Goal: Task Accomplishment & Management: Complete application form

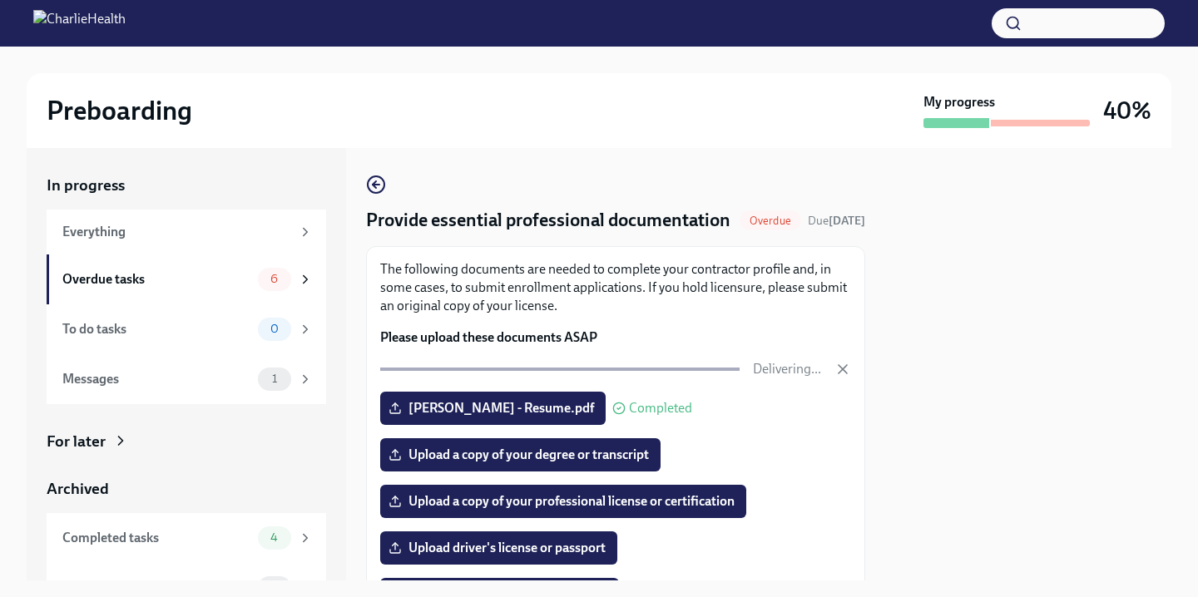
scroll to position [193, 0]
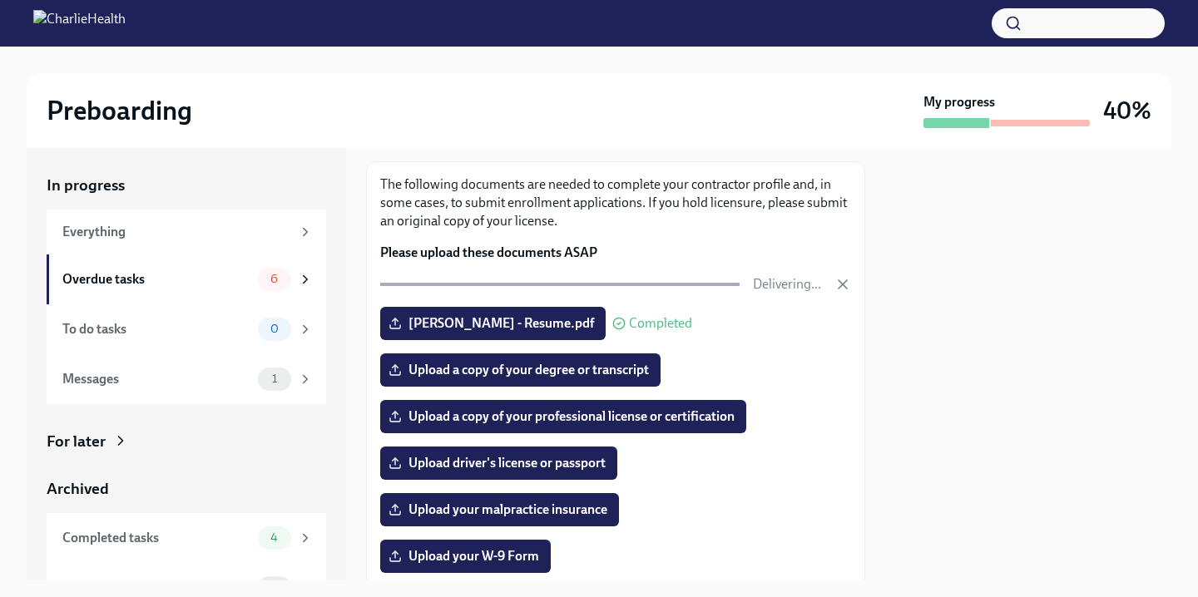
scroll to position [105, 0]
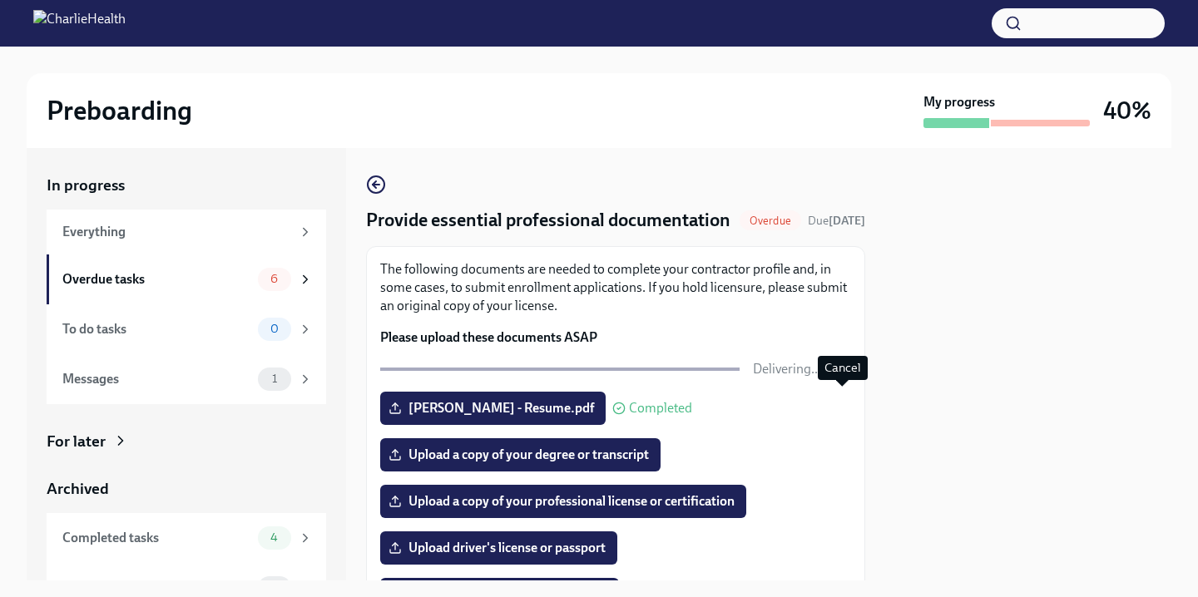
click at [845, 378] on icon "button" at bounding box center [842, 369] width 17 height 17
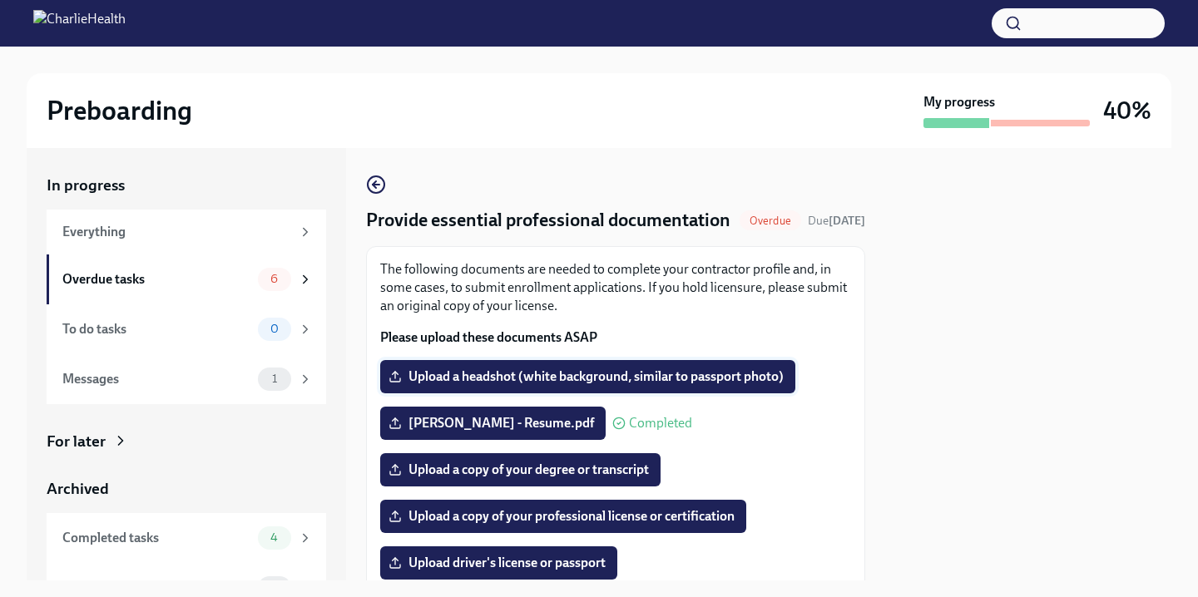
click at [777, 385] on span "Upload a headshot (white background, similar to passport photo)" at bounding box center [588, 376] width 392 height 17
click at [0, 0] on input "Upload a headshot (white background, similar to passport photo)" at bounding box center [0, 0] width 0 height 0
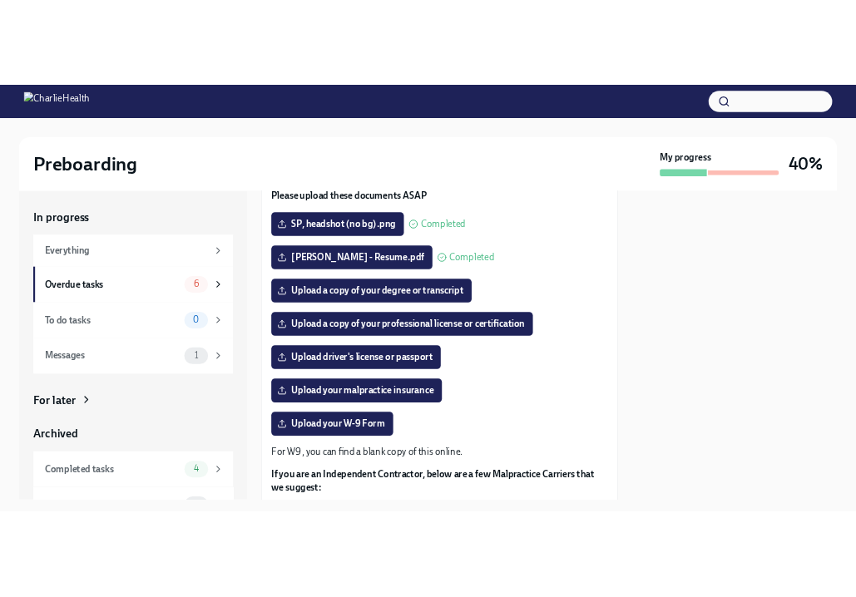
scroll to position [191, 0]
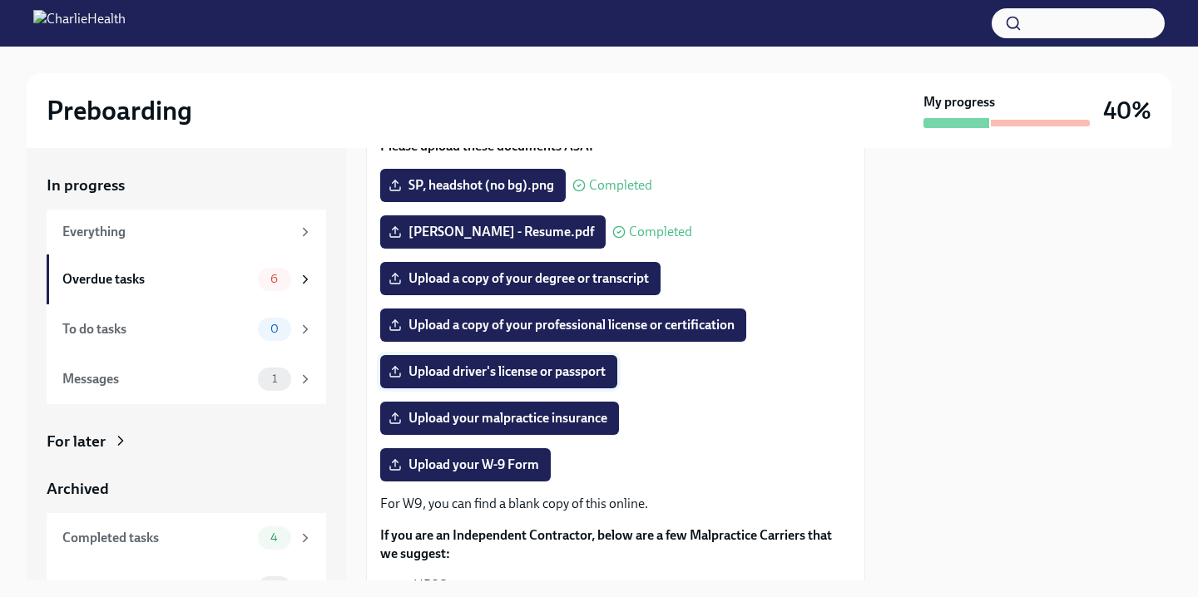
click at [586, 380] on span "Upload driver's license or passport" at bounding box center [499, 372] width 214 height 17
click at [0, 0] on input "Upload driver's license or passport" at bounding box center [0, 0] width 0 height 0
click at [551, 380] on span "Upload driver's license or passport" at bounding box center [499, 372] width 214 height 17
click at [0, 0] on input "Upload driver's license or passport" at bounding box center [0, 0] width 0 height 0
click at [465, 473] on span "Upload your W-9 Form" at bounding box center [465, 465] width 147 height 17
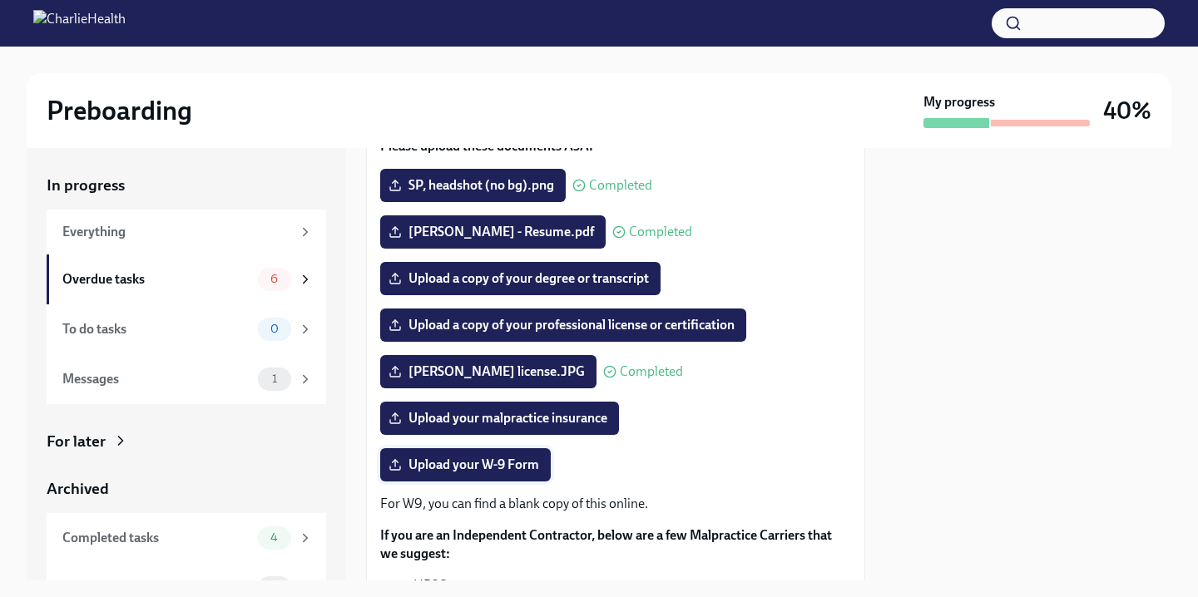
click at [0, 0] on input "Upload your W-9 Form" at bounding box center [0, 0] width 0 height 0
click at [526, 473] on span "Upload your W-9 Form" at bounding box center [465, 465] width 147 height 17
click at [0, 0] on input "Upload your W-9 Form" at bounding box center [0, 0] width 0 height 0
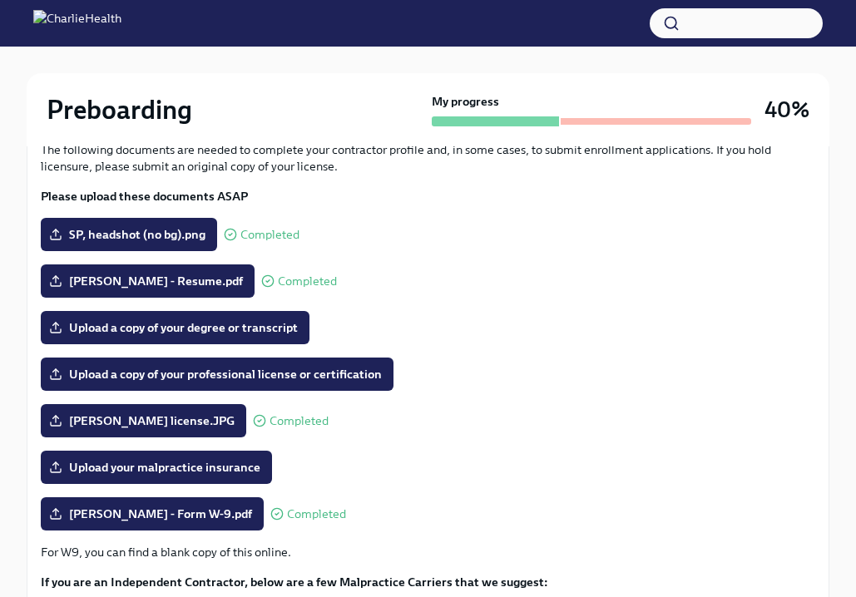
scroll to position [251, 0]
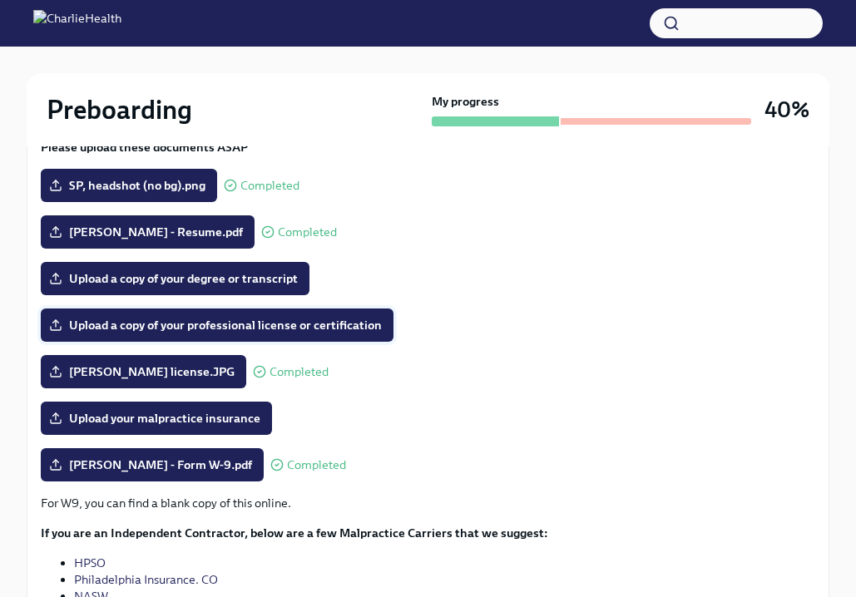
click at [231, 318] on span "Upload a copy of your professional license or certification" at bounding box center [216, 325] width 329 height 17
click at [0, 0] on input "Upload a copy of your professional license or certification" at bounding box center [0, 0] width 0 height 0
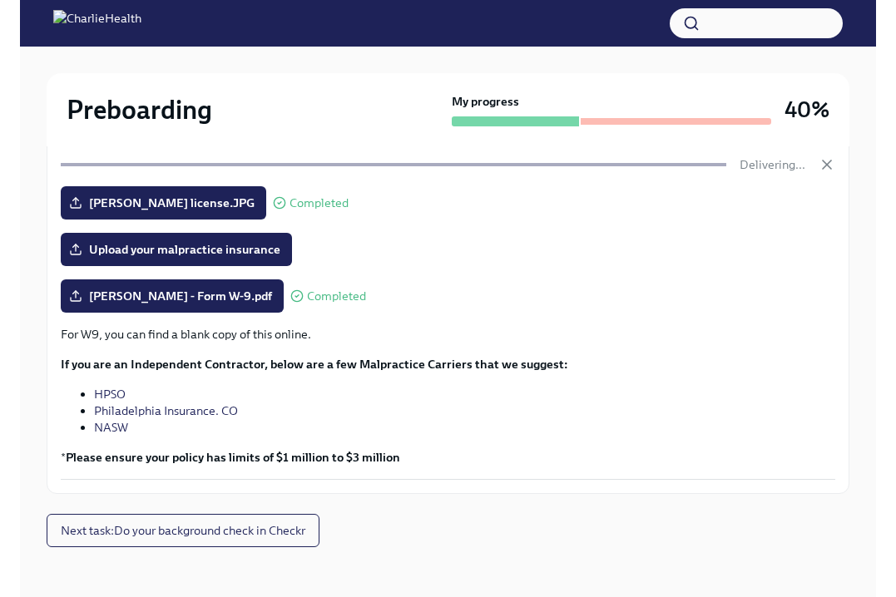
scroll to position [413, 0]
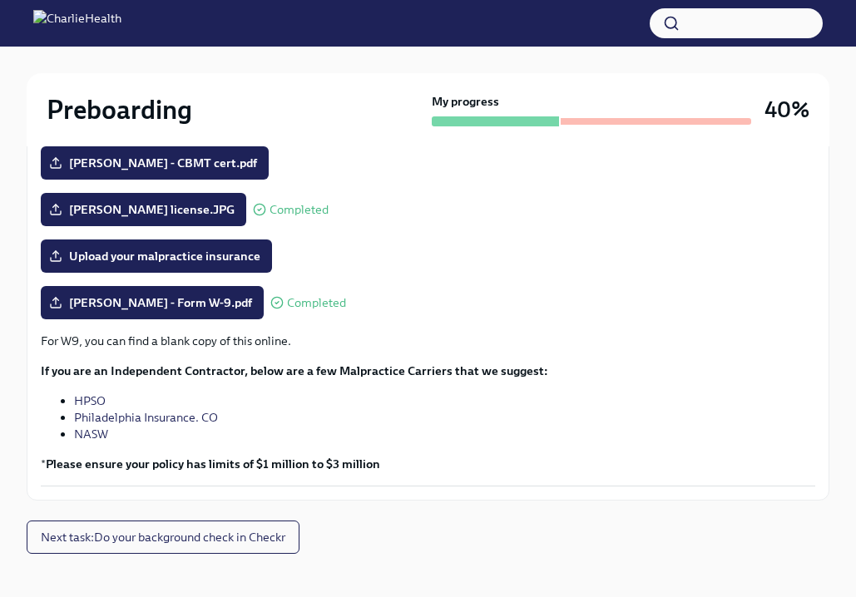
click at [92, 402] on link "HPSO" at bounding box center [90, 400] width 32 height 15
click at [99, 416] on link "Philadelphia Insurance. CO" at bounding box center [146, 417] width 144 height 15
click at [87, 429] on link "NASW" at bounding box center [91, 434] width 34 height 15
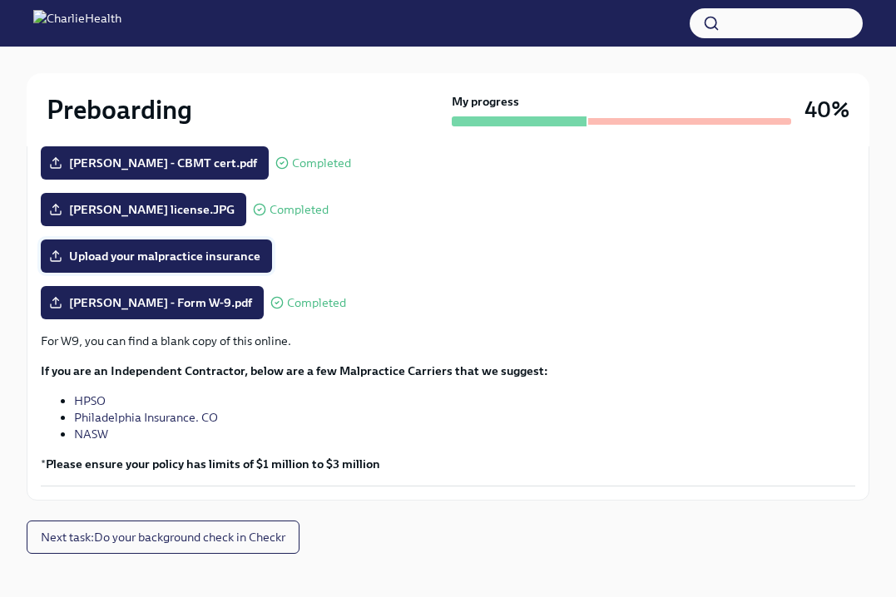
click at [176, 264] on span "Upload your malpractice insurance" at bounding box center [156, 256] width 208 height 17
click at [0, 0] on input "Upload your malpractice insurance" at bounding box center [0, 0] width 0 height 0
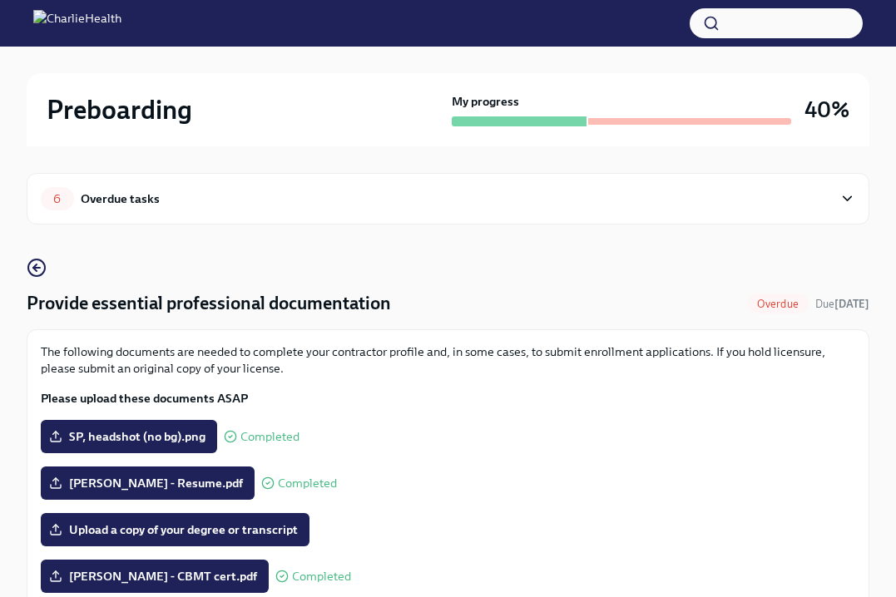
scroll to position [430, 0]
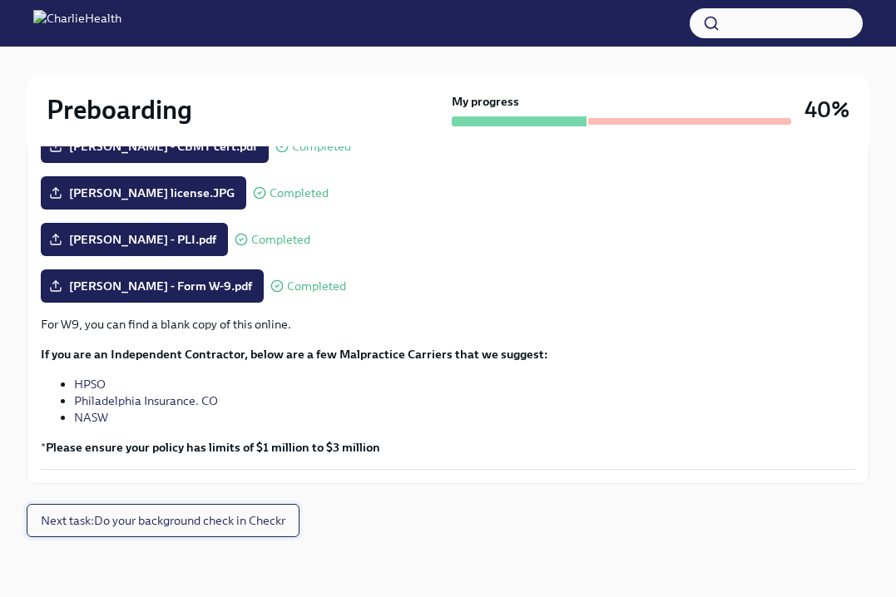
click at [224, 524] on span "Next task : Do your background check in Checkr" at bounding box center [163, 520] width 245 height 17
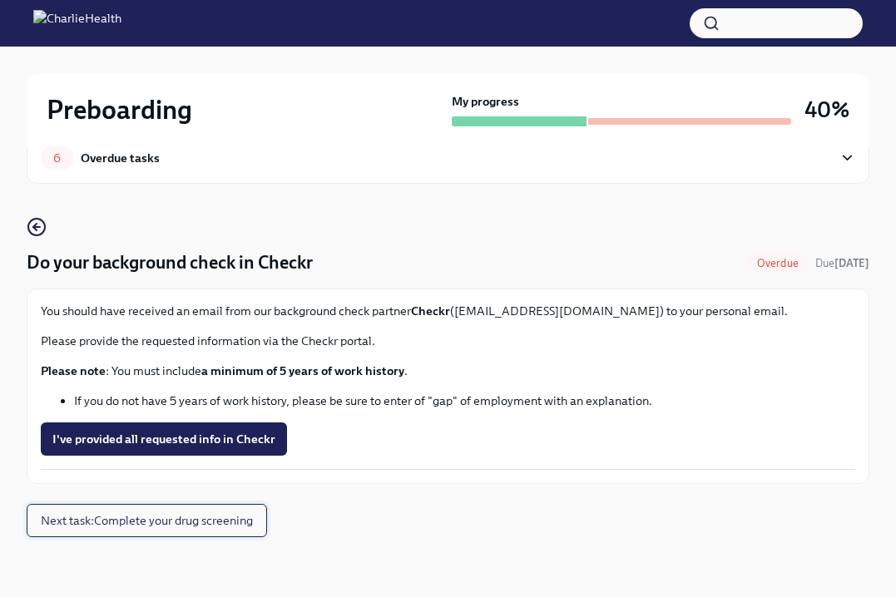
scroll to position [41, 0]
click at [95, 157] on div "Overdue tasks" at bounding box center [120, 158] width 79 height 18
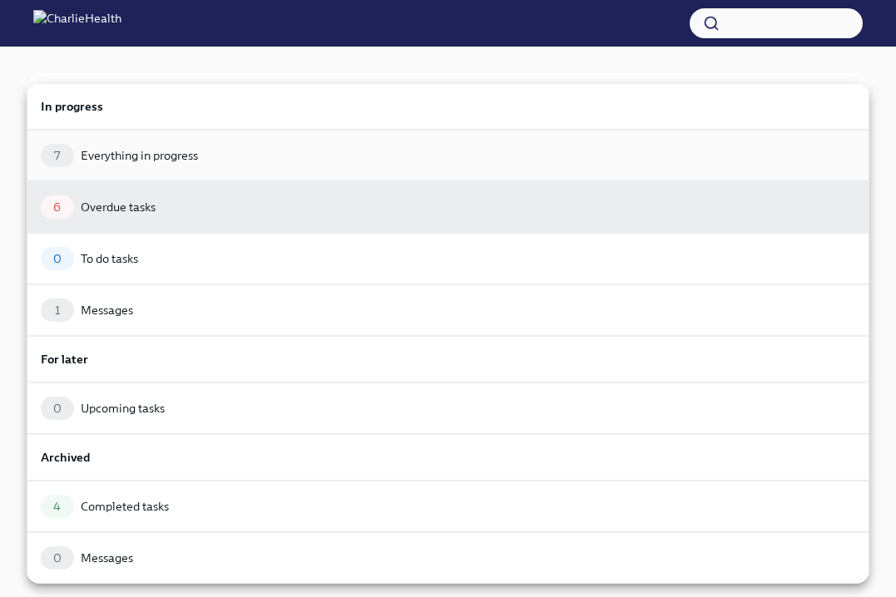
click at [160, 147] on div "Everything in progress" at bounding box center [139, 155] width 117 height 17
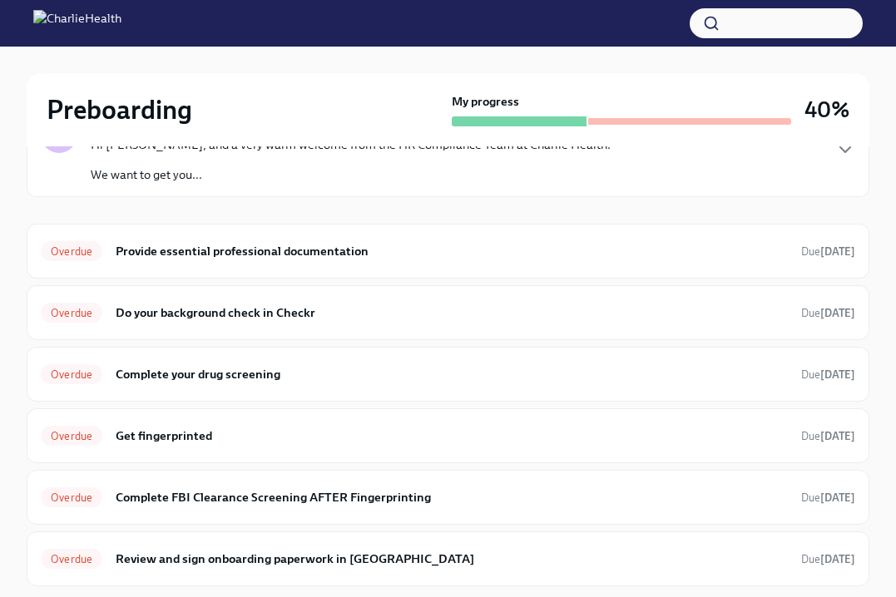
scroll to position [208, 0]
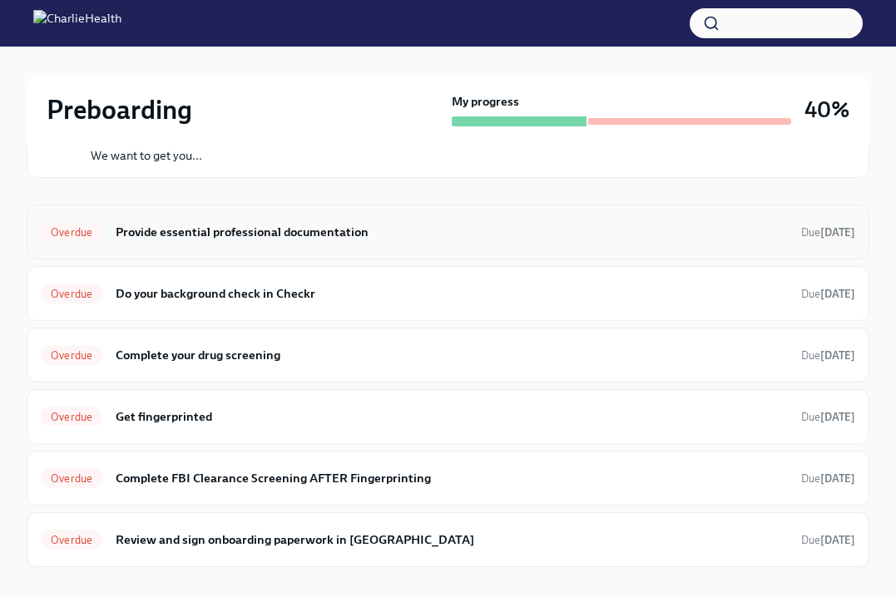
click at [198, 231] on h6 "Provide essential professional documentation" at bounding box center [452, 232] width 672 height 18
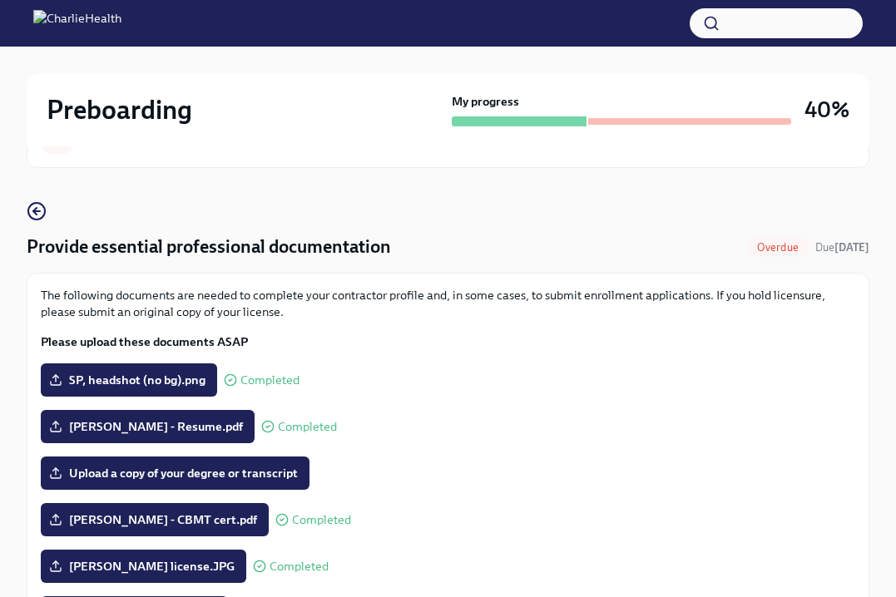
scroll to position [58, 0]
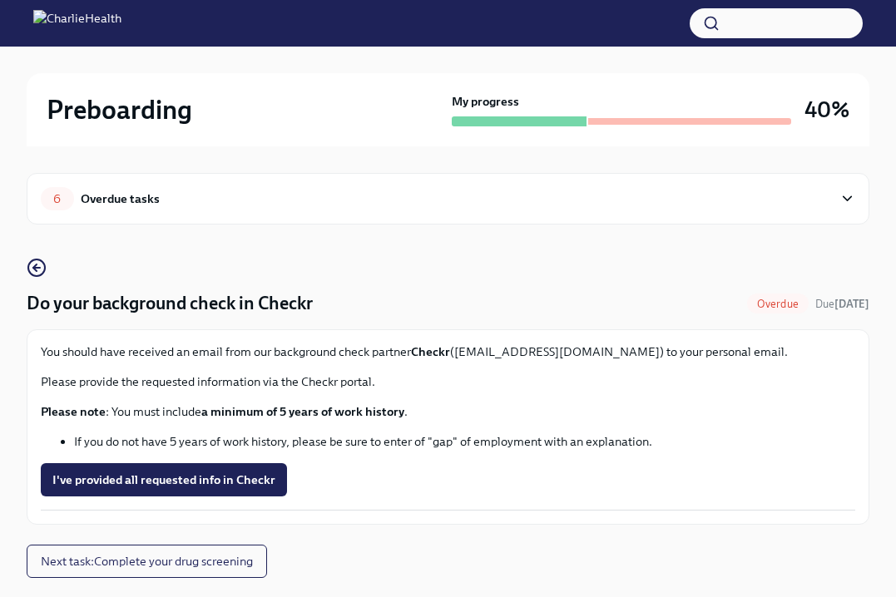
click at [107, 192] on div "Overdue tasks" at bounding box center [120, 199] width 79 height 18
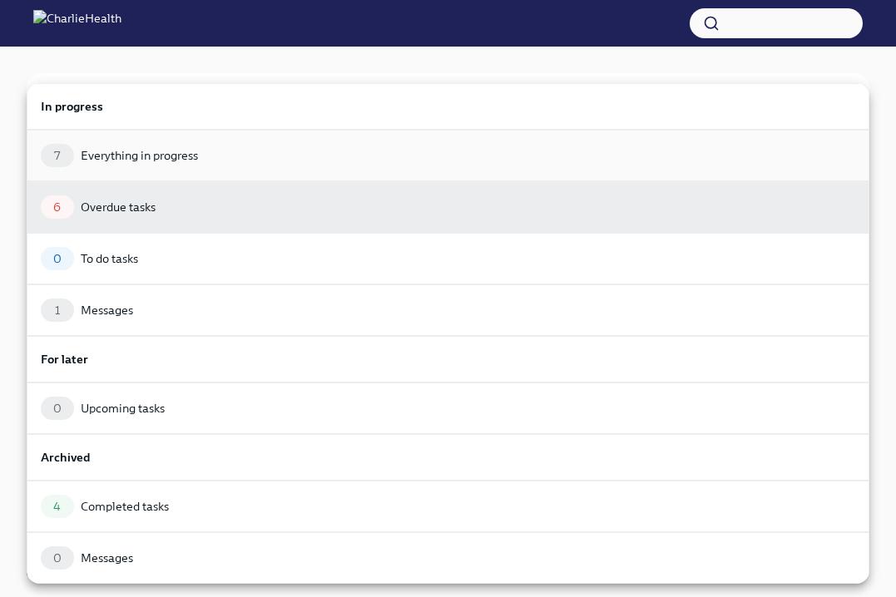
click at [121, 164] on div "7 Everything in progress" at bounding box center [448, 155] width 814 height 23
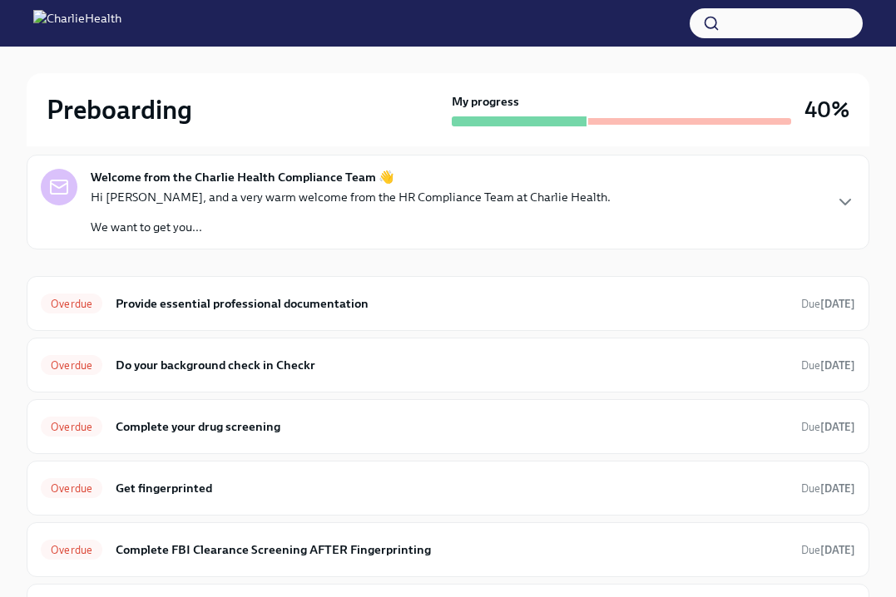
scroll to position [144, 0]
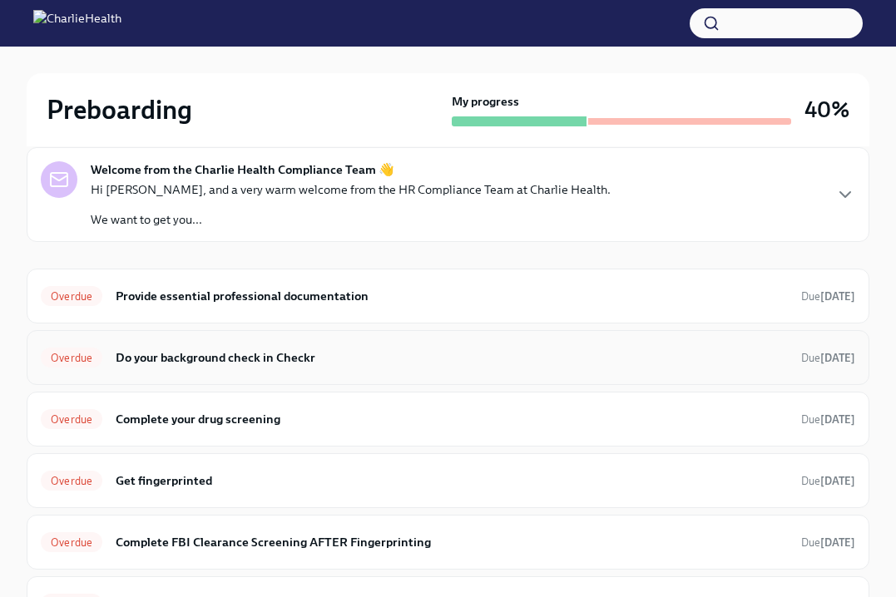
click at [228, 360] on h6 "Do your background check in Checkr" at bounding box center [452, 358] width 672 height 18
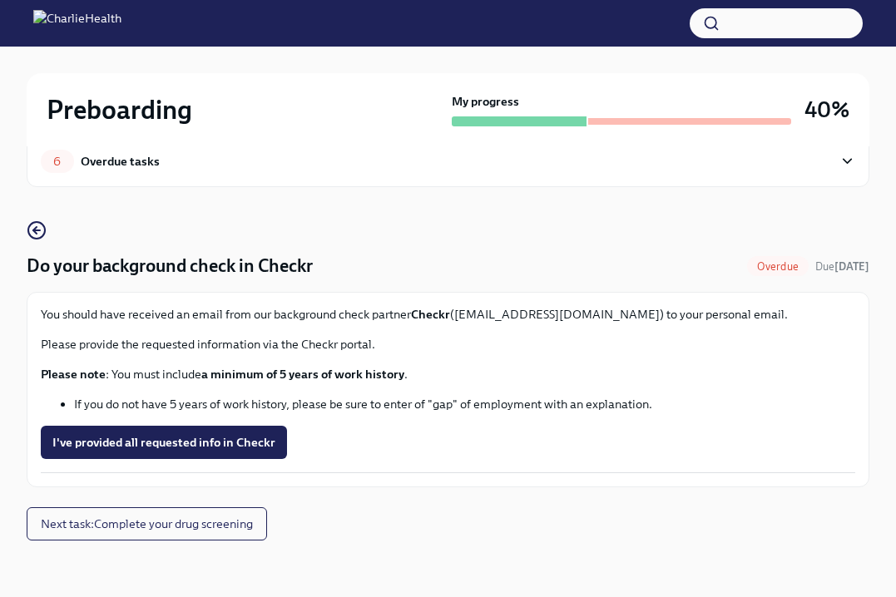
scroll to position [41, 0]
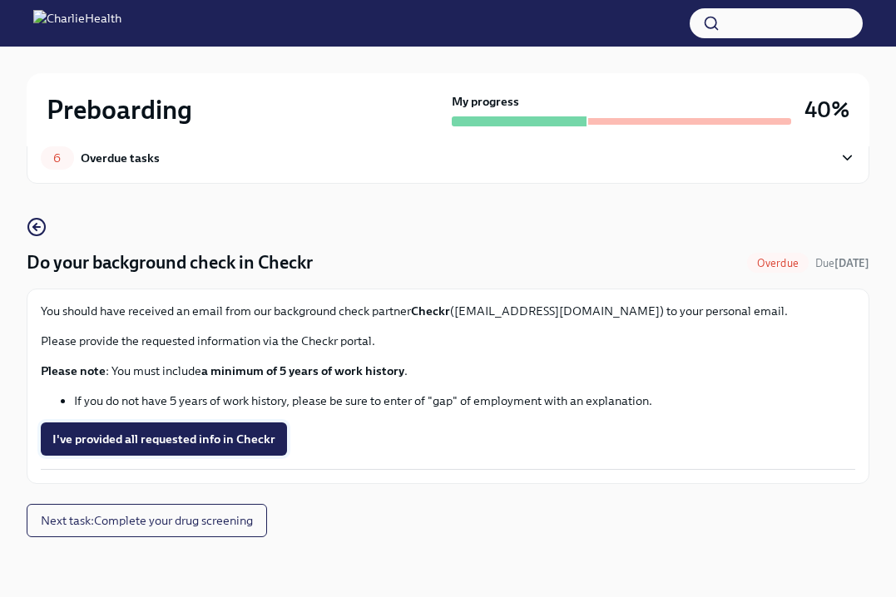
click at [243, 445] on span "I've provided all requested info in Checkr" at bounding box center [163, 439] width 223 height 17
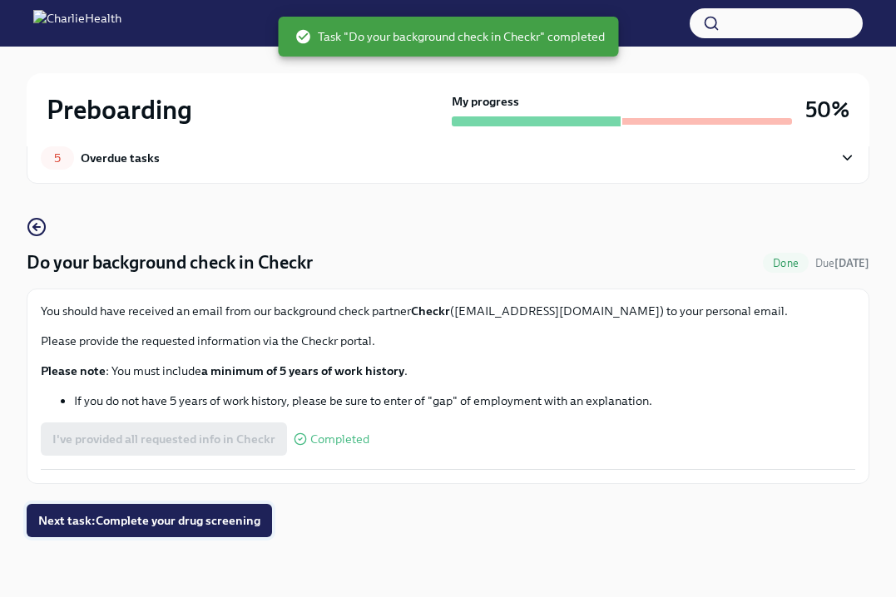
click at [233, 517] on span "Next task : Complete your drug screening" at bounding box center [149, 520] width 222 height 17
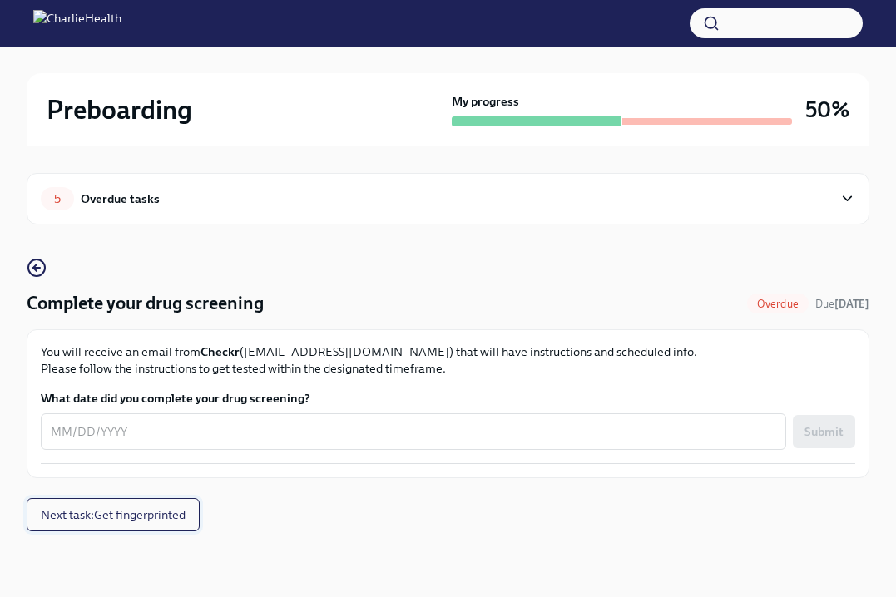
click at [133, 506] on button "Next task : Get fingerprinted" at bounding box center [113, 514] width 173 height 33
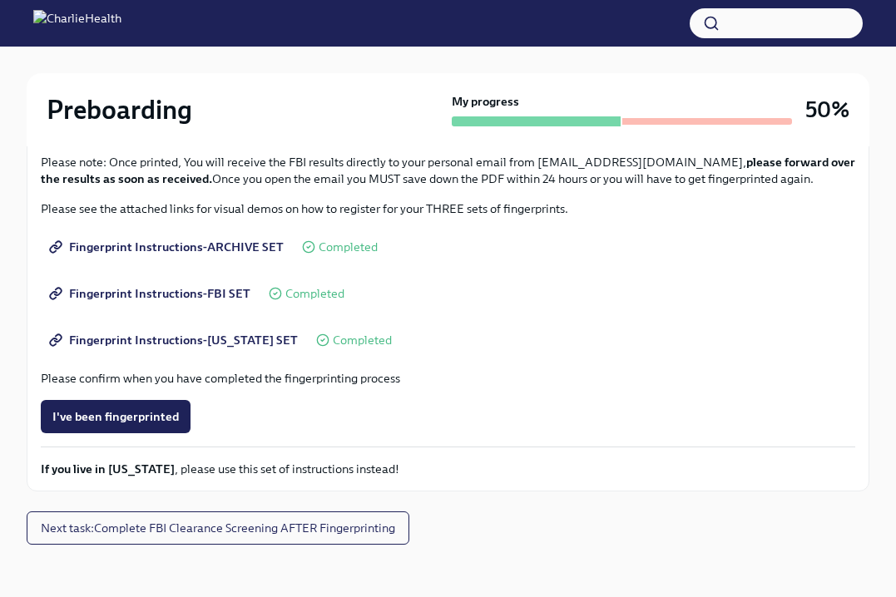
scroll to position [257, 0]
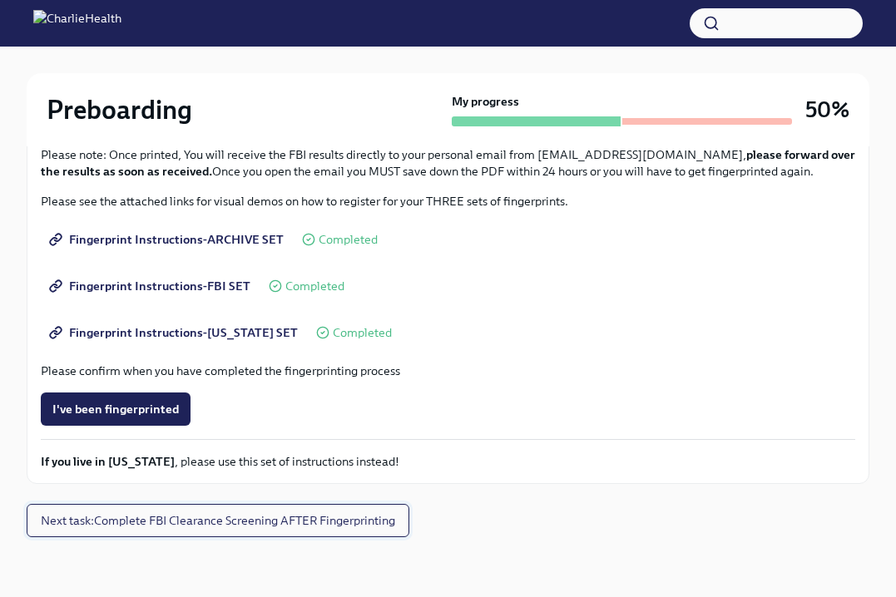
click at [203, 516] on span "Next task : Complete FBI Clearance Screening AFTER Fingerprinting" at bounding box center [218, 520] width 354 height 17
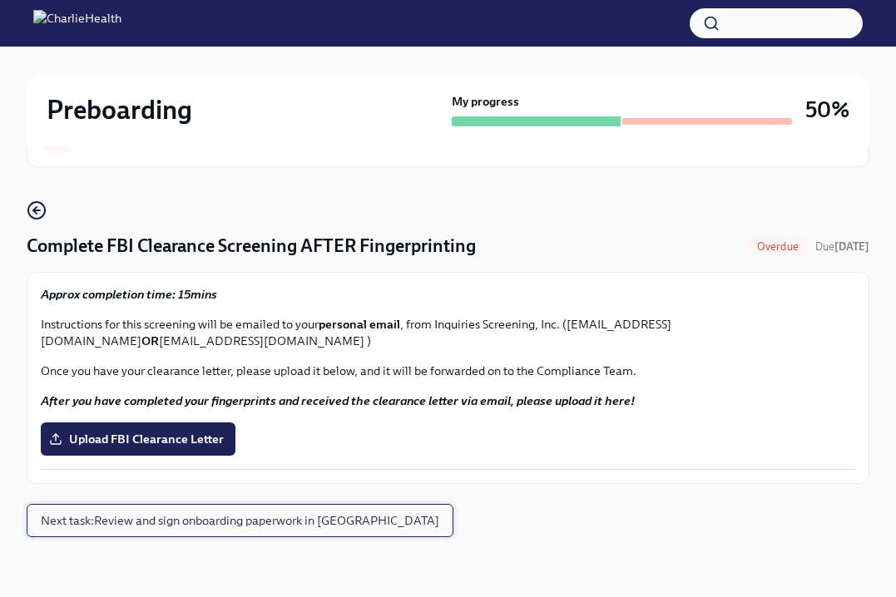
scroll to position [57, 0]
click at [245, 524] on span "Next task : Review and sign onboarding paperwork in UKG" at bounding box center [240, 520] width 398 height 17
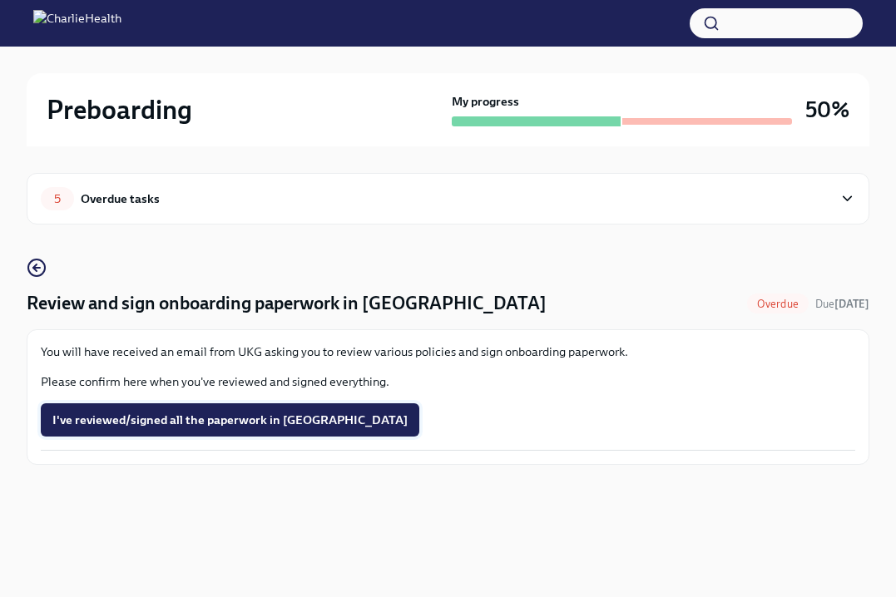
click at [241, 420] on span "I've reviewed/signed all the paperwork in UKG" at bounding box center [229, 420] width 355 height 17
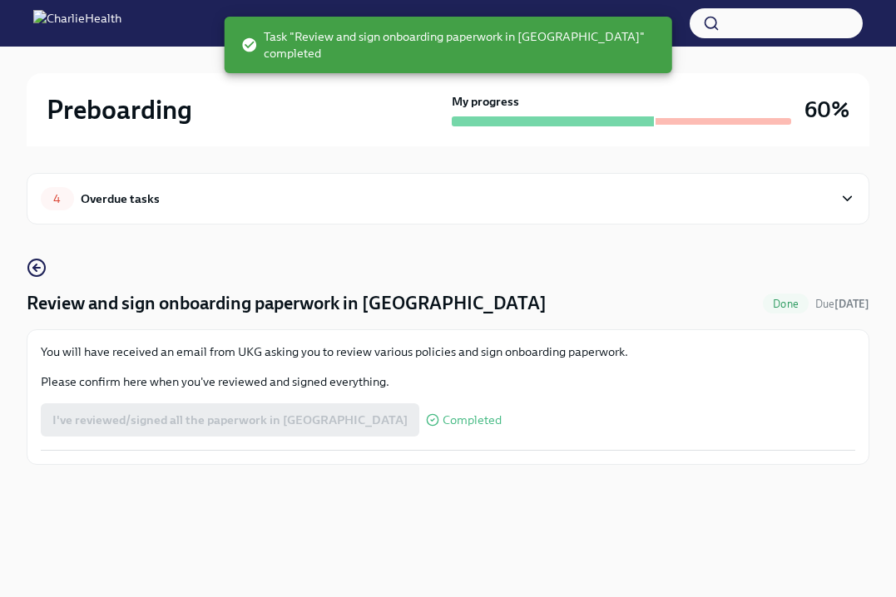
click at [199, 185] on div "4 Overdue tasks" at bounding box center [448, 199] width 843 height 52
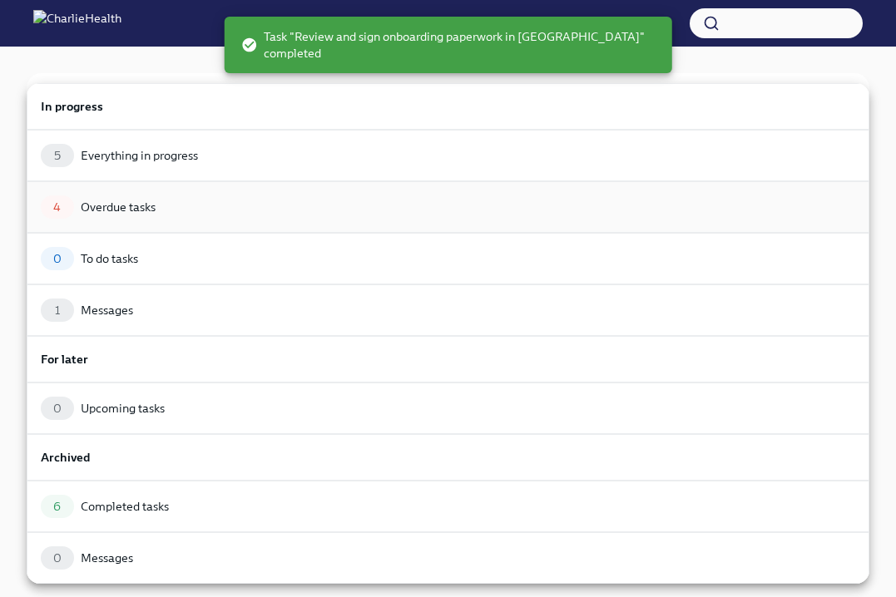
click at [178, 196] on div "4 Overdue tasks" at bounding box center [448, 206] width 814 height 23
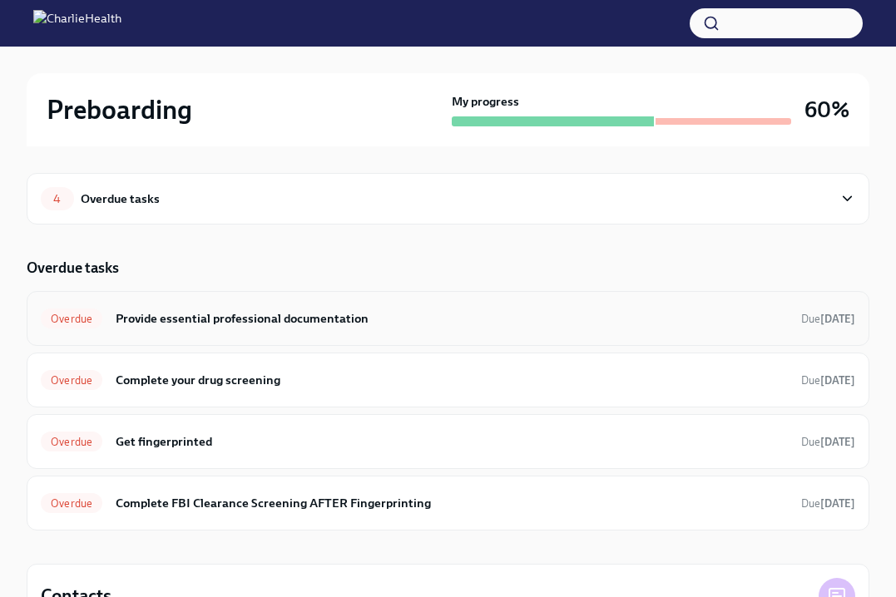
click at [285, 319] on h6 "Provide essential professional documentation" at bounding box center [452, 318] width 672 height 18
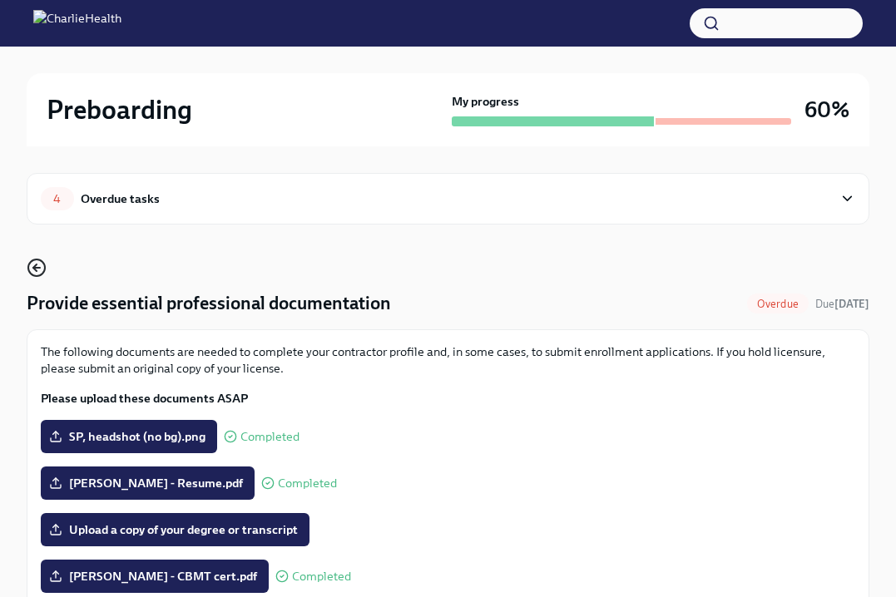
click at [41, 268] on icon "button" at bounding box center [37, 268] width 20 height 20
